Goal: Information Seeking & Learning: Learn about a topic

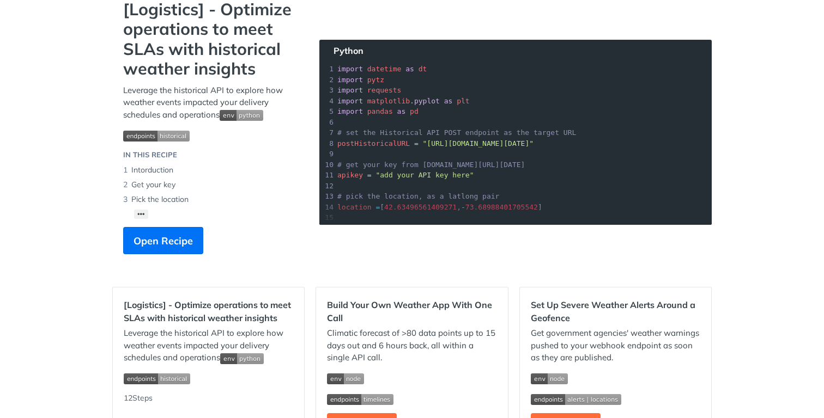
scroll to position [82, 0]
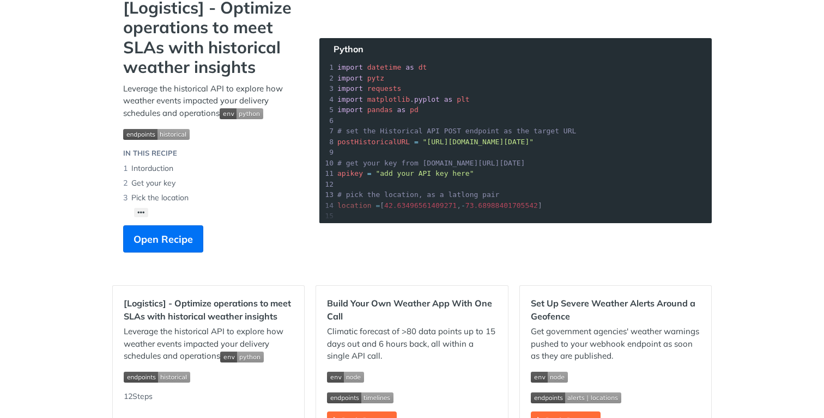
click at [239, 305] on h2 "[Logistics] - Optimize operations to meet SLAs with historical weather insights" at bounding box center [208, 310] width 169 height 26
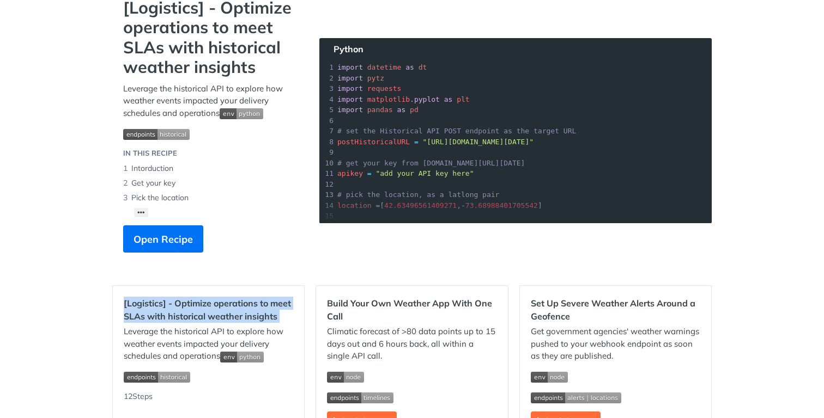
click at [239, 305] on h2 "[Logistics] - Optimize operations to meet SLAs with historical weather insights" at bounding box center [208, 310] width 169 height 26
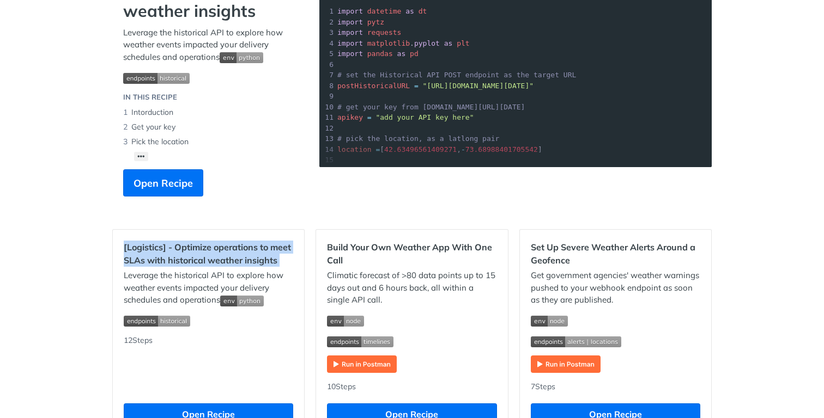
scroll to position [146, 0]
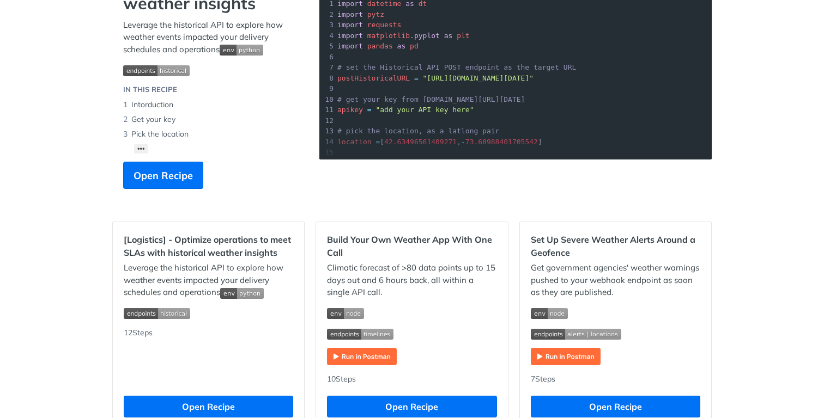
click at [344, 244] on h2 "Build Your Own Weather App With One Call" at bounding box center [411, 246] width 169 height 26
click at [350, 273] on p "Climatic forecast of >80 data points up to 15 days out and 6 hours back, all wi…" at bounding box center [411, 280] width 169 height 37
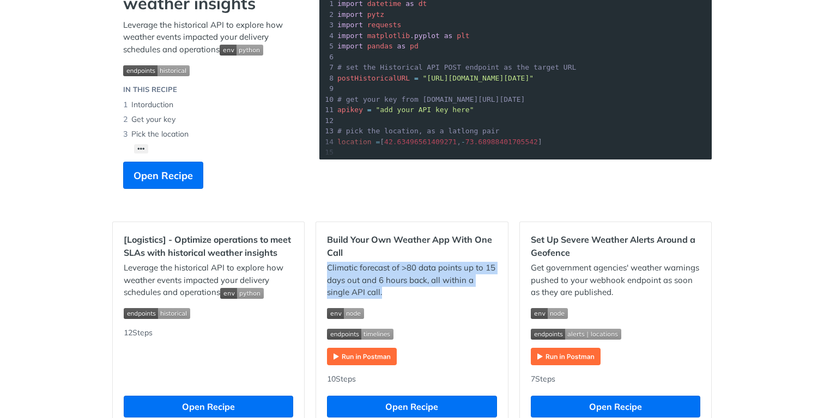
click at [350, 274] on p "Climatic forecast of >80 data points up to 15 days out and 6 hours back, all wi…" at bounding box center [411, 280] width 169 height 37
click at [469, 268] on p "Climatic forecast of >80 data points up to 15 days out and 6 hours back, all wi…" at bounding box center [411, 280] width 169 height 37
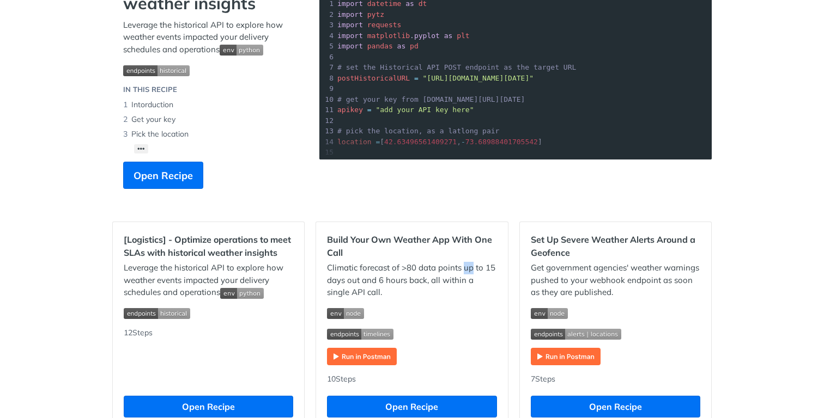
click at [469, 268] on p "Climatic forecast of >80 data points up to 15 days out and 6 hours back, all wi…" at bounding box center [411, 280] width 169 height 37
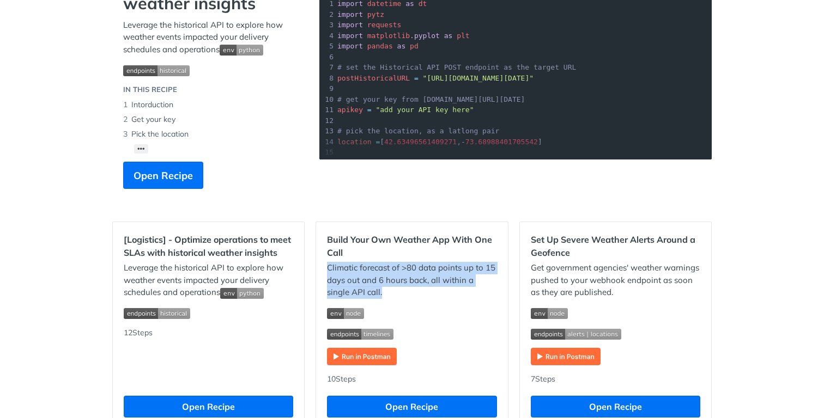
click at [469, 268] on p "Climatic forecast of >80 data points up to 15 days out and 6 hours back, all wi…" at bounding box center [411, 280] width 169 height 37
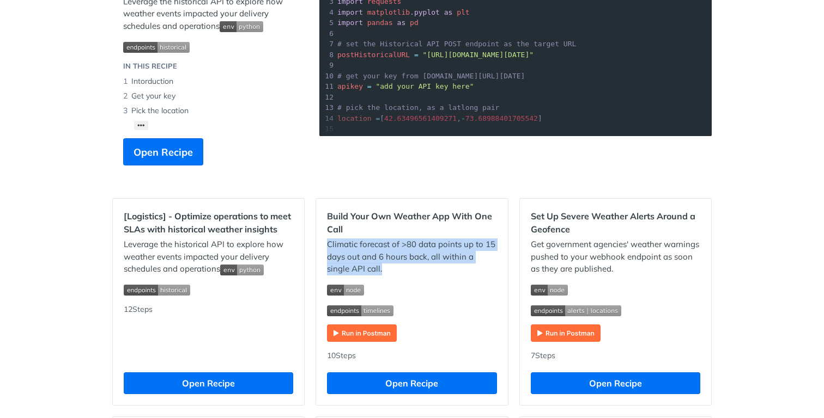
click at [350, 291] on img "Expand image" at bounding box center [345, 290] width 37 height 11
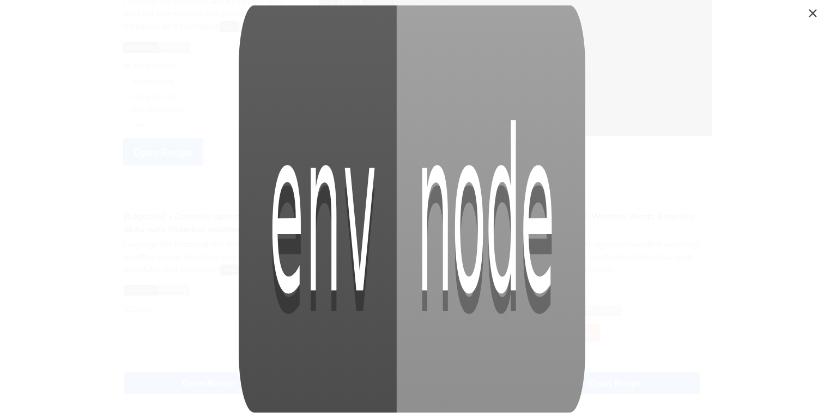
click at [350, 291] on img "Collapse image" at bounding box center [412, 209] width 346 height 408
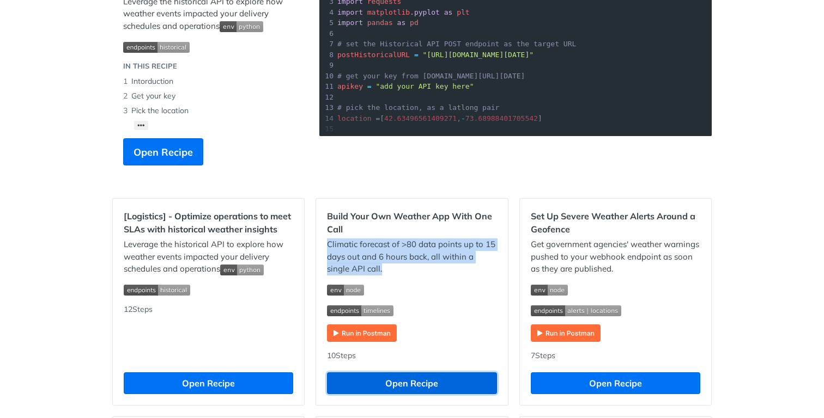
click at [367, 385] on button "Open Recipe" at bounding box center [411, 384] width 169 height 22
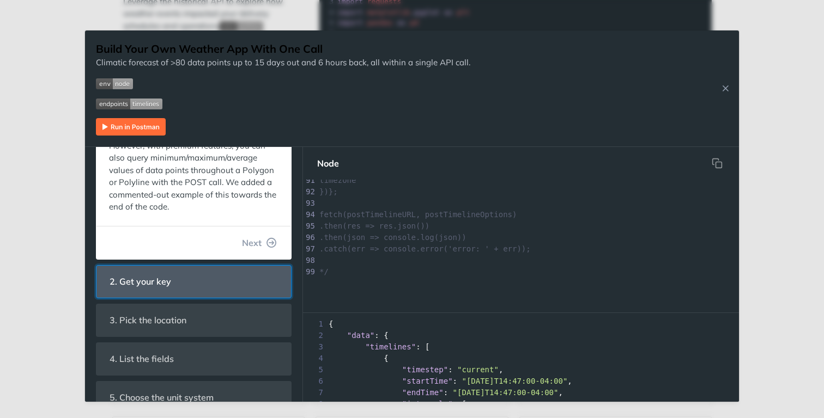
click at [168, 286] on span "2. Get your key" at bounding box center [140, 281] width 77 height 21
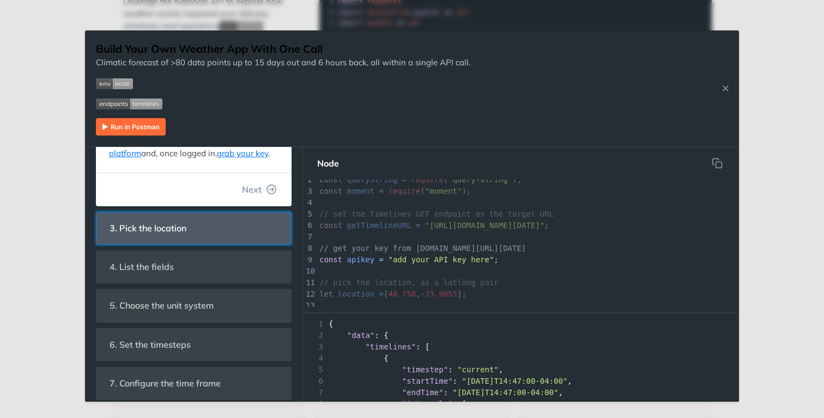
click at [177, 234] on span "3. Pick the location" at bounding box center [148, 228] width 92 height 21
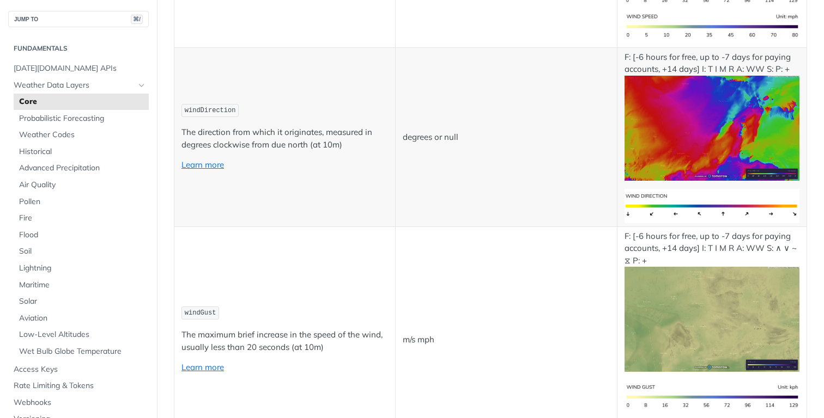
scroll to position [1313, 0]
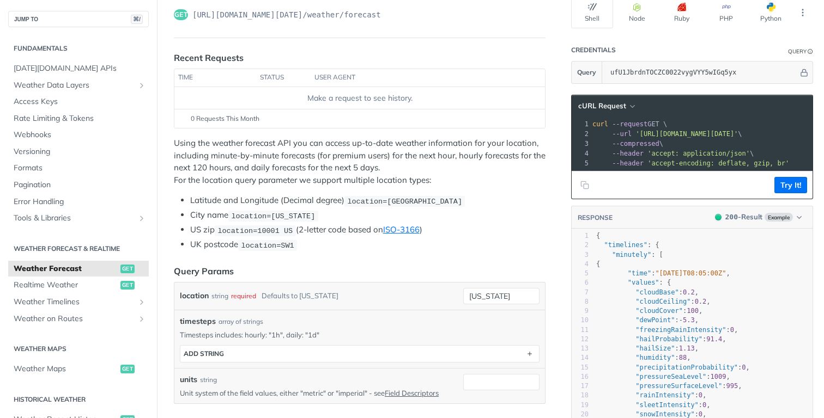
scroll to position [106, 0]
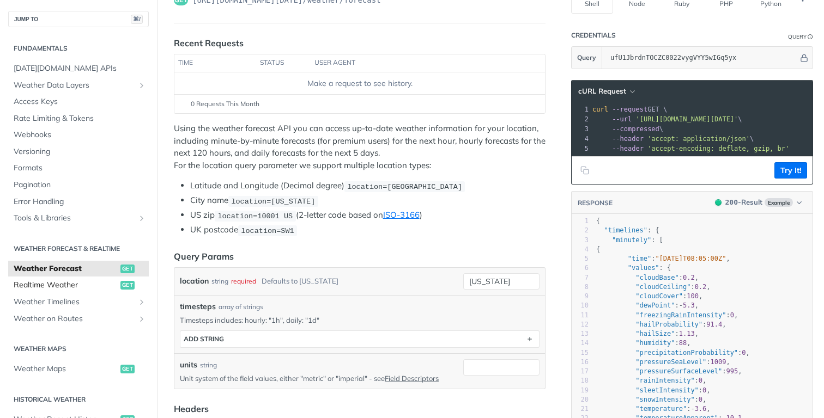
click at [33, 282] on span "Realtime Weather" at bounding box center [66, 285] width 104 height 11
